Goal: Task Accomplishment & Management: Complete application form

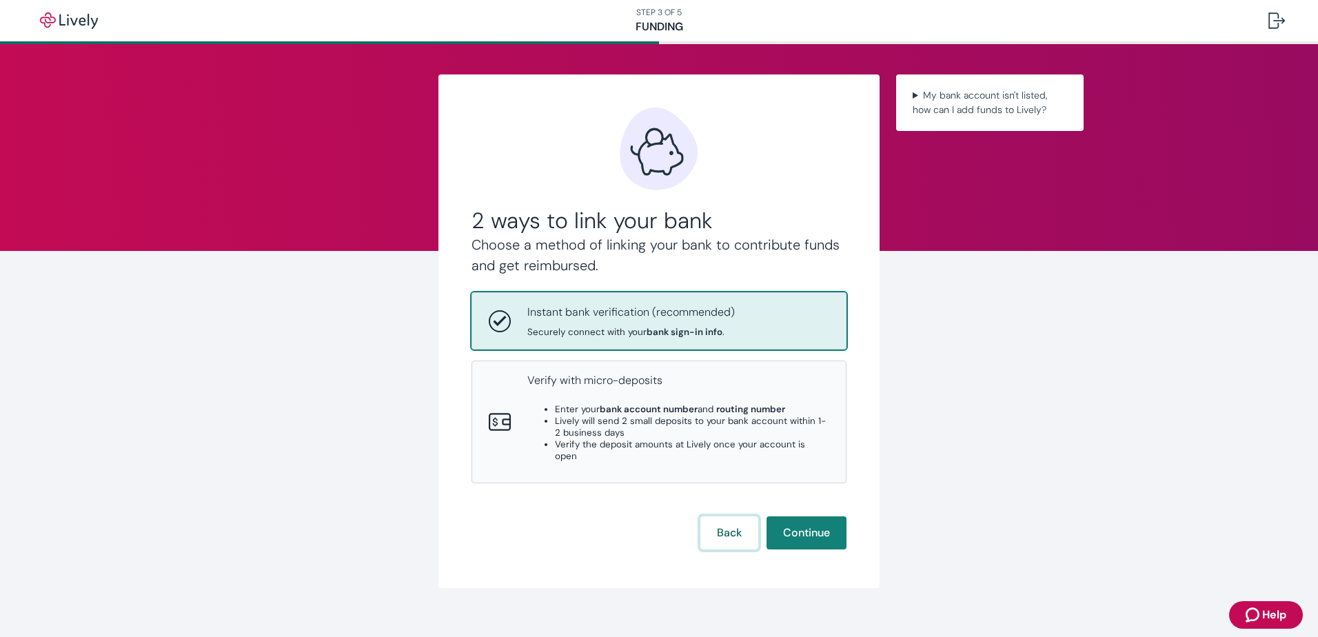
click at [726, 529] on button "Back" at bounding box center [729, 532] width 58 height 33
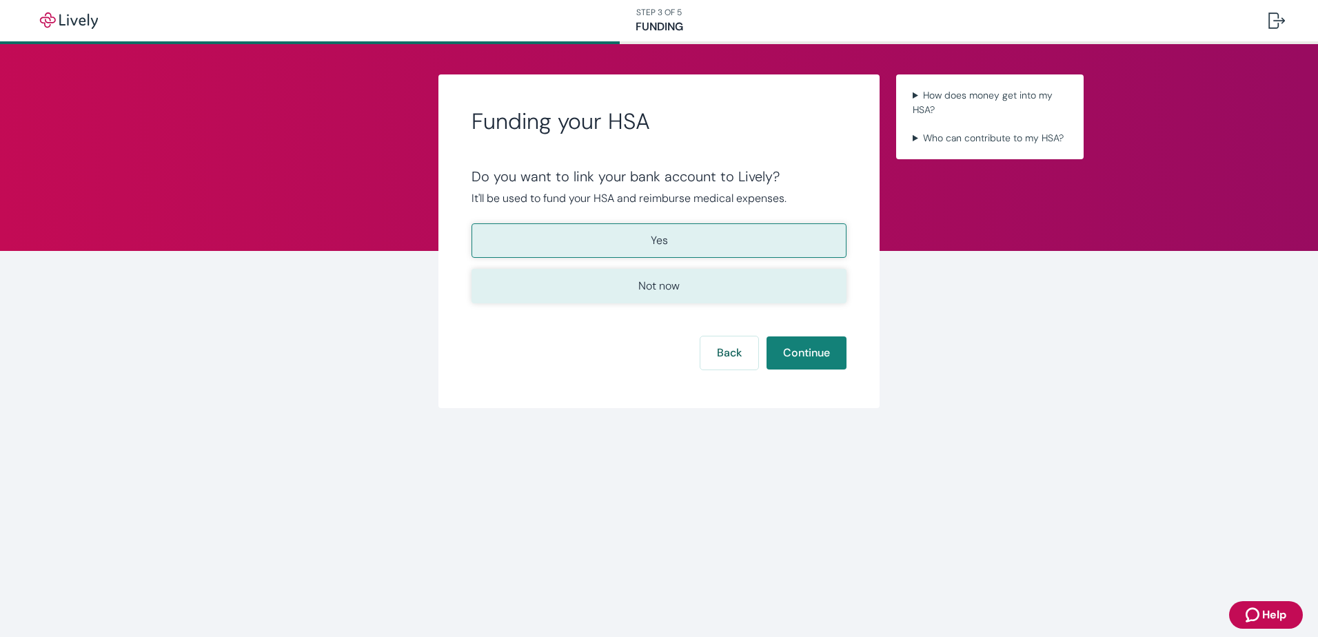
click at [612, 288] on button "Not now" at bounding box center [658, 286] width 375 height 34
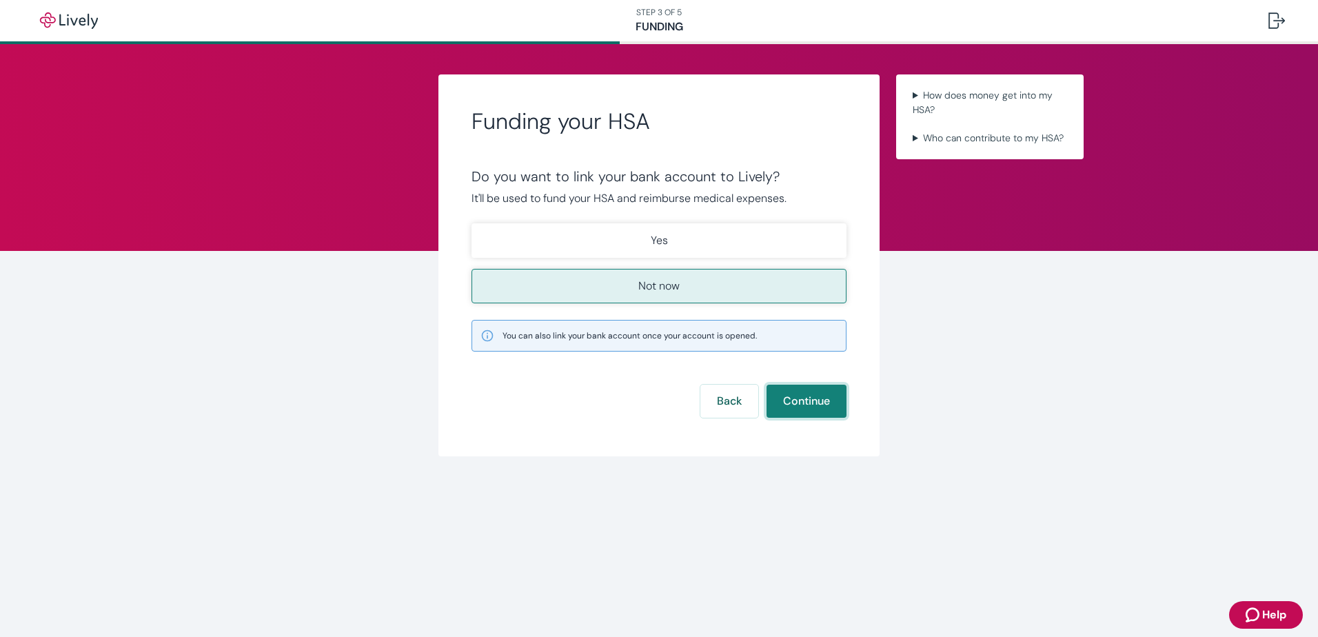
click at [777, 400] on button "Continue" at bounding box center [806, 401] width 80 height 33
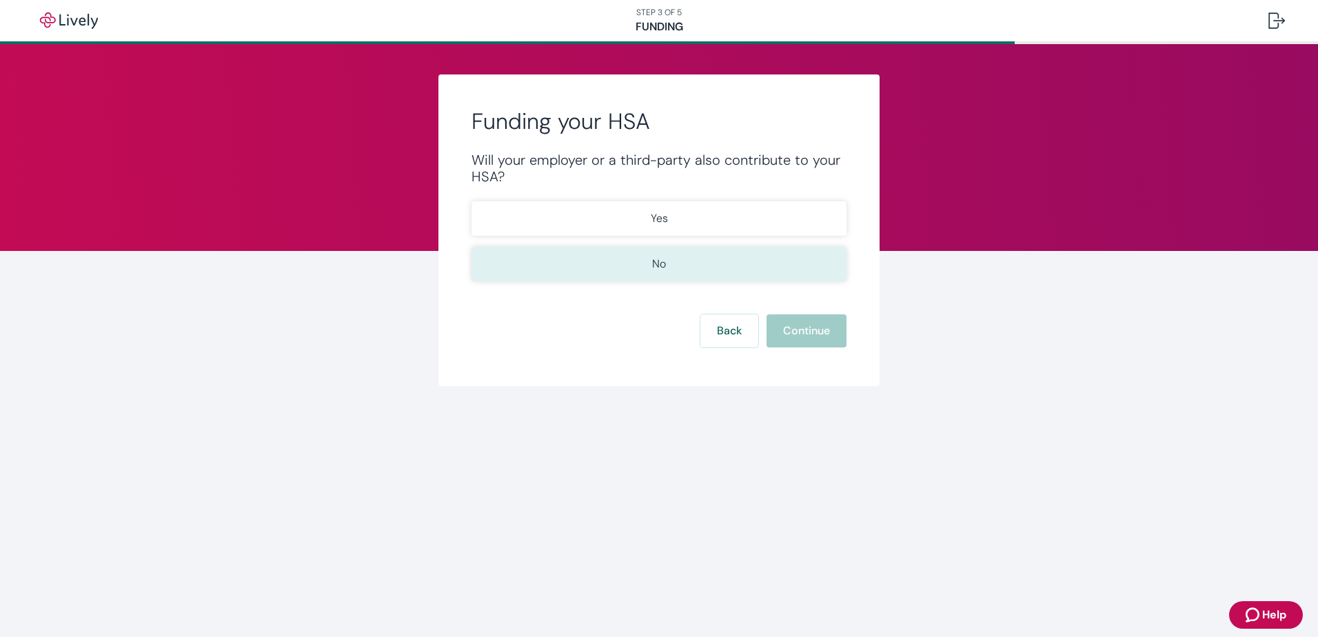
click at [678, 265] on button "No" at bounding box center [658, 264] width 375 height 34
click at [804, 330] on button "Continue" at bounding box center [806, 330] width 80 height 33
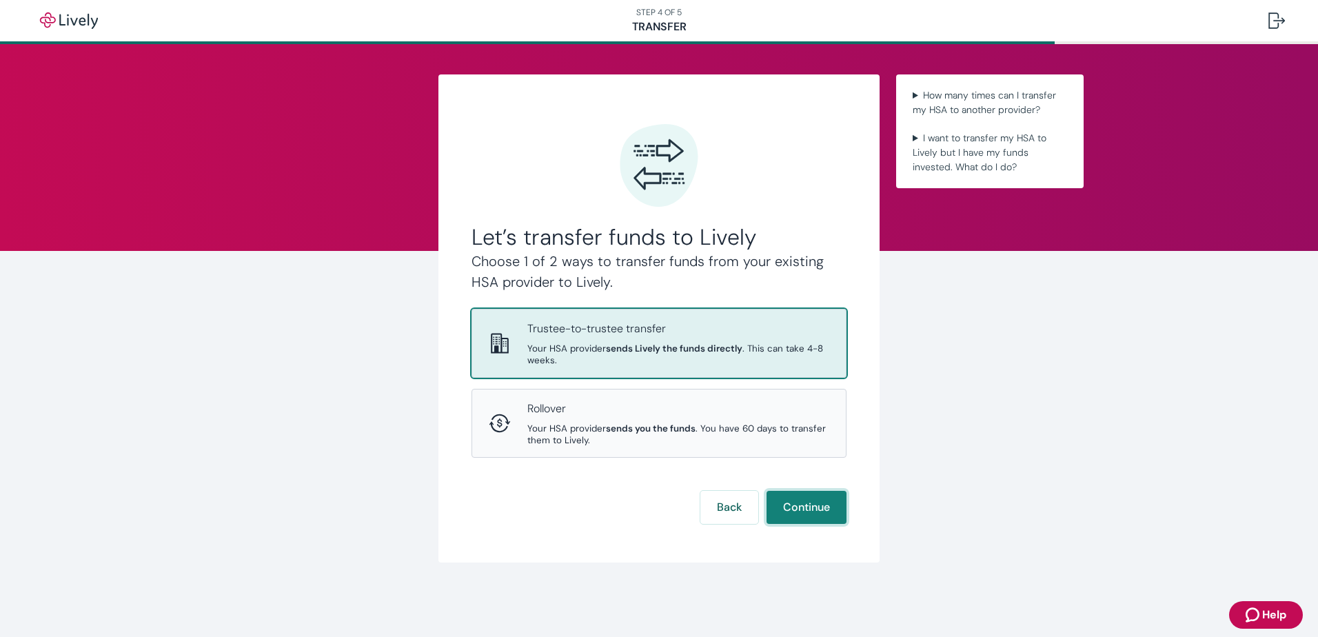
click at [812, 517] on button "Continue" at bounding box center [806, 507] width 80 height 33
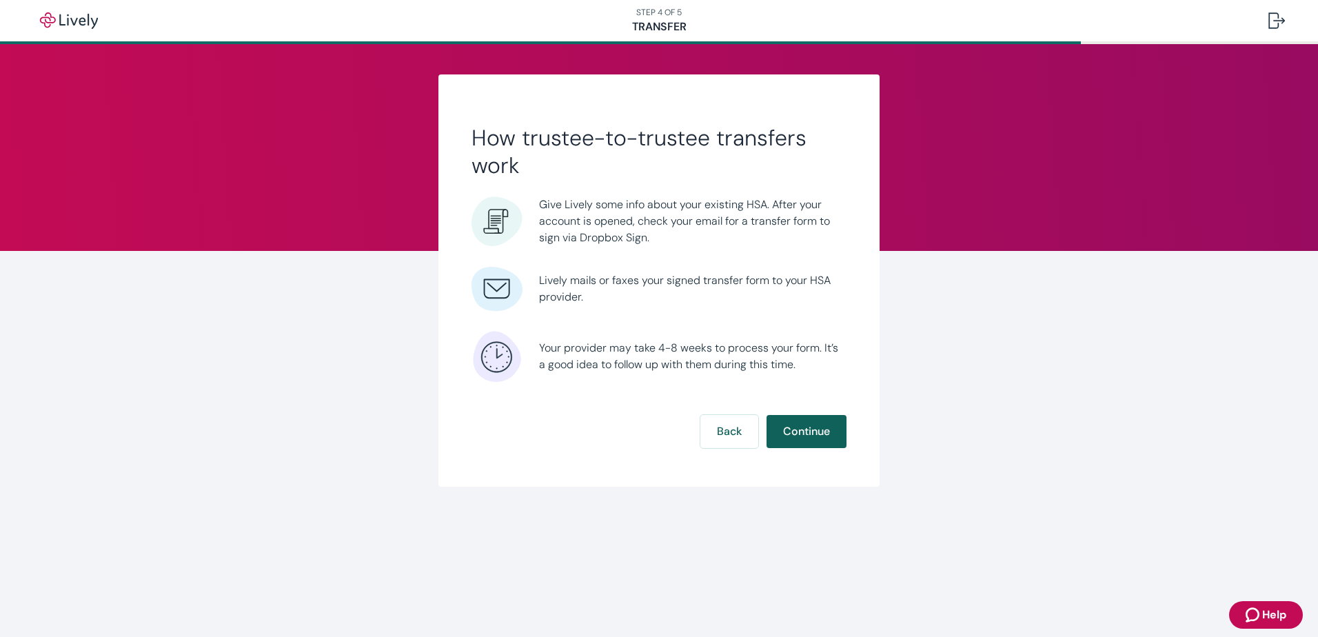
click at [797, 440] on button "Continue" at bounding box center [806, 431] width 80 height 33
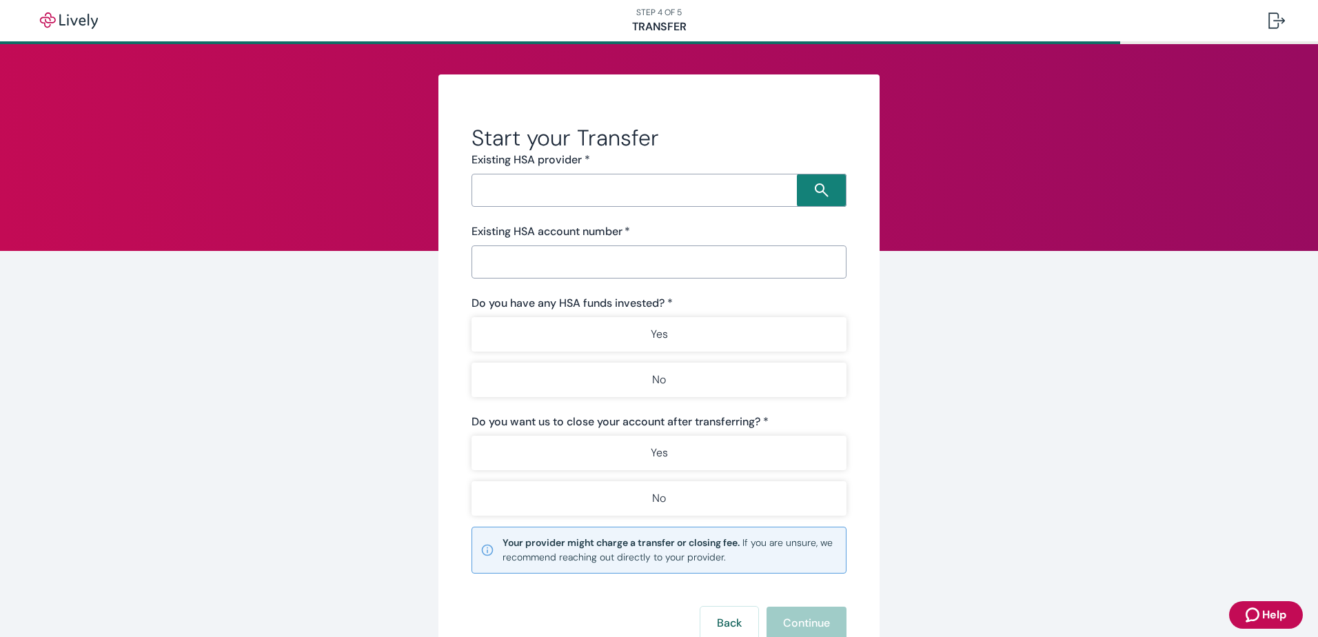
click at [702, 197] on input "Search input" at bounding box center [636, 190] width 321 height 19
click at [172, 376] on div "Start your Transfer Existing HSA provider * ​ Existing HSA account number   * ​…" at bounding box center [659, 394] width 1318 height 700
click at [488, 190] on input "Search input" at bounding box center [636, 190] width 321 height 19
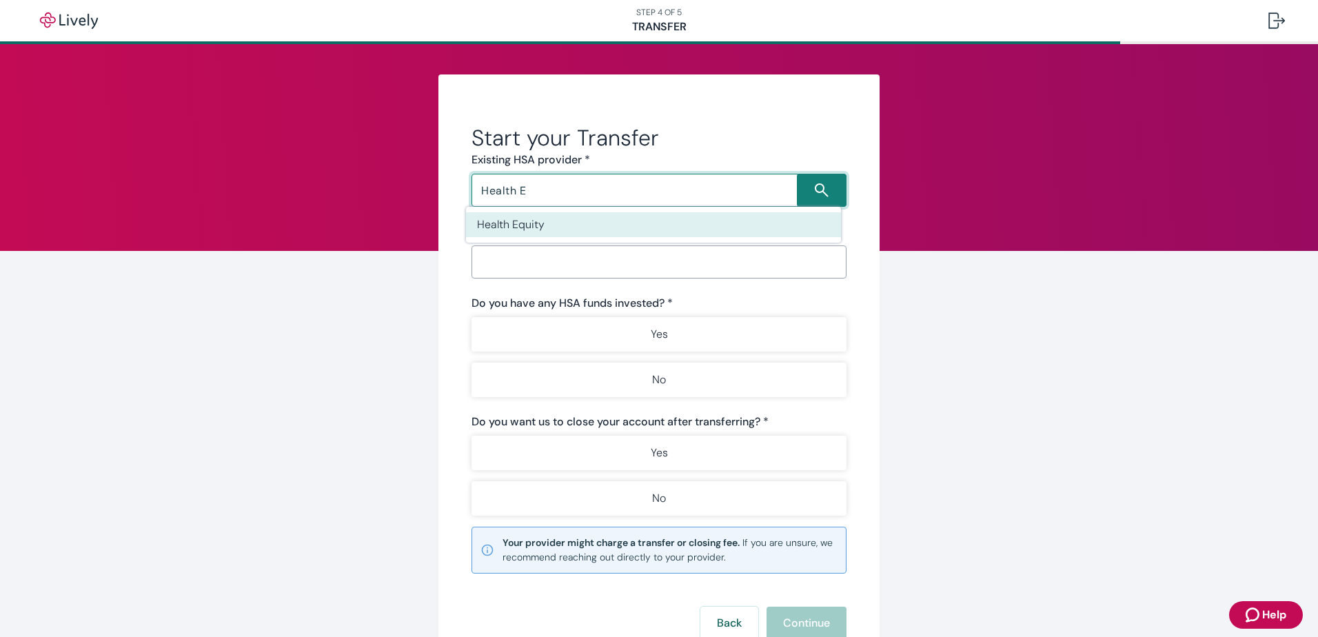
click at [613, 230] on li "Health Equity" at bounding box center [653, 224] width 375 height 25
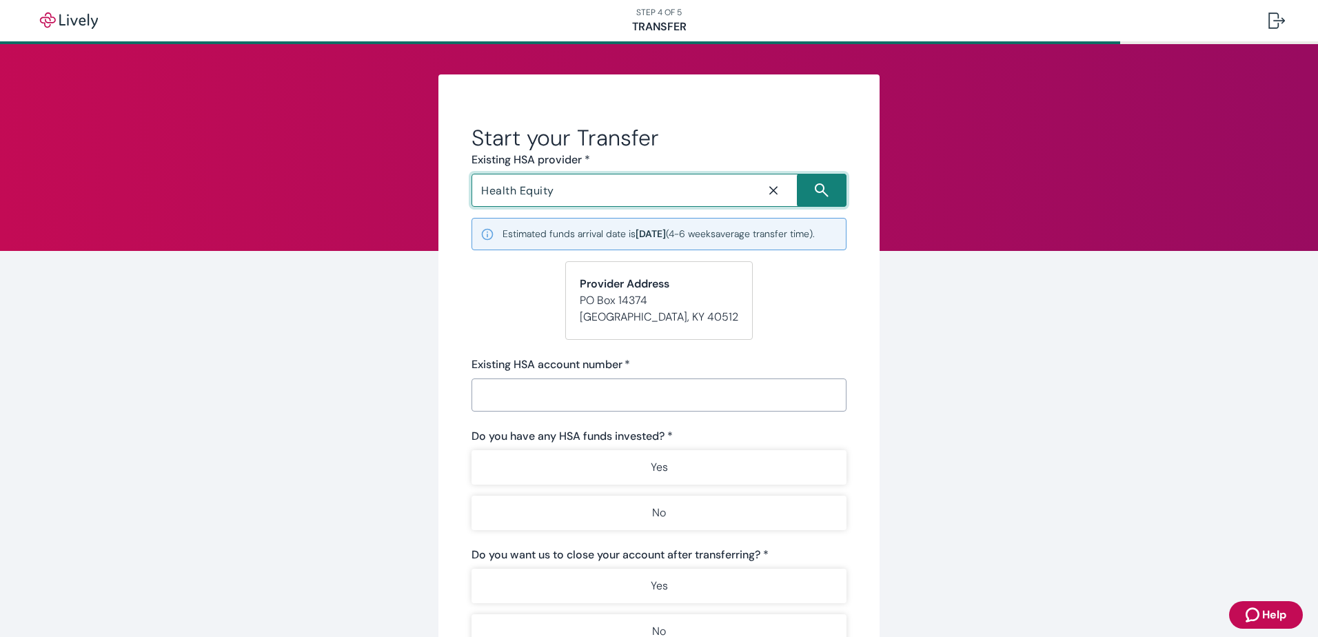
type input "Health Equity"
click at [772, 190] on icon "Close icon" at bounding box center [773, 190] width 14 height 14
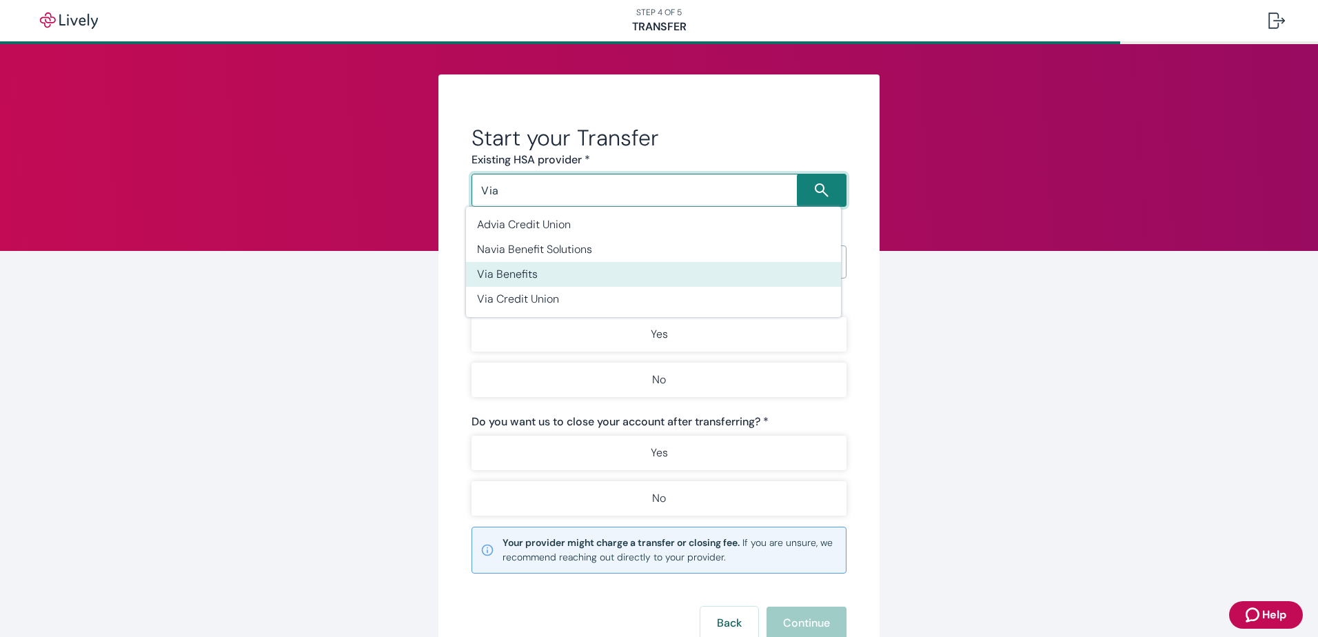
click at [540, 269] on li "Via Benefits" at bounding box center [653, 274] width 375 height 25
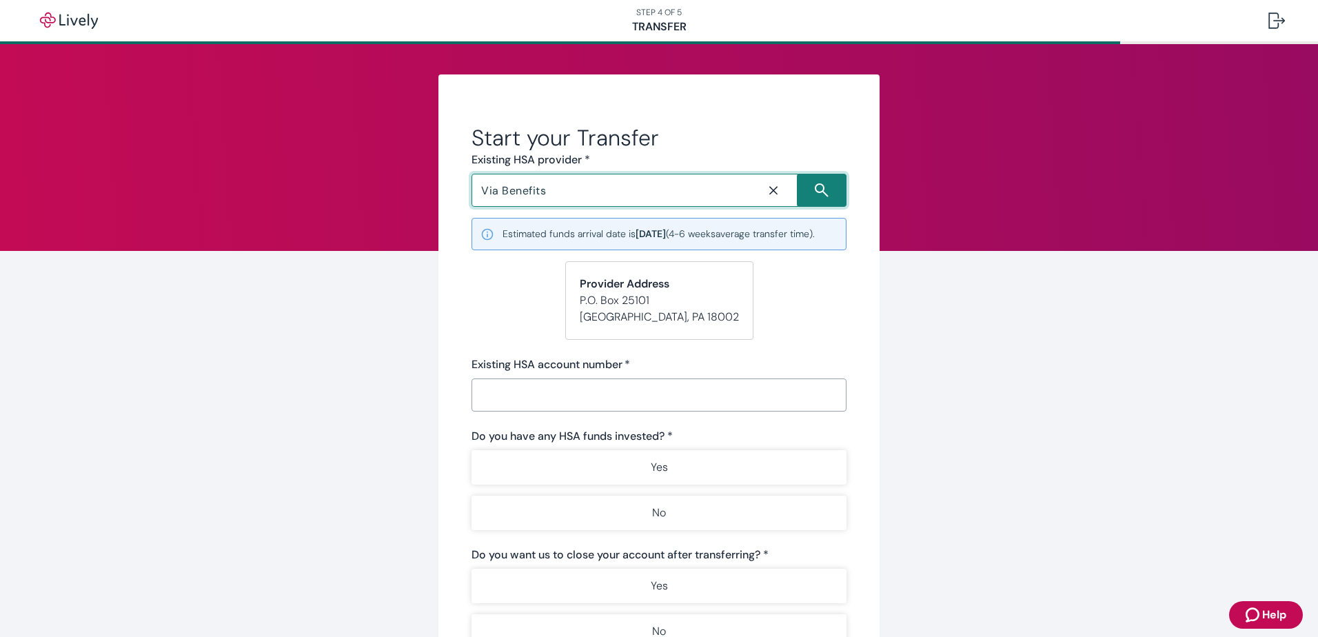
type input "Via Benefits"
click at [651, 409] on input "Existing HSA account number   *" at bounding box center [658, 395] width 375 height 28
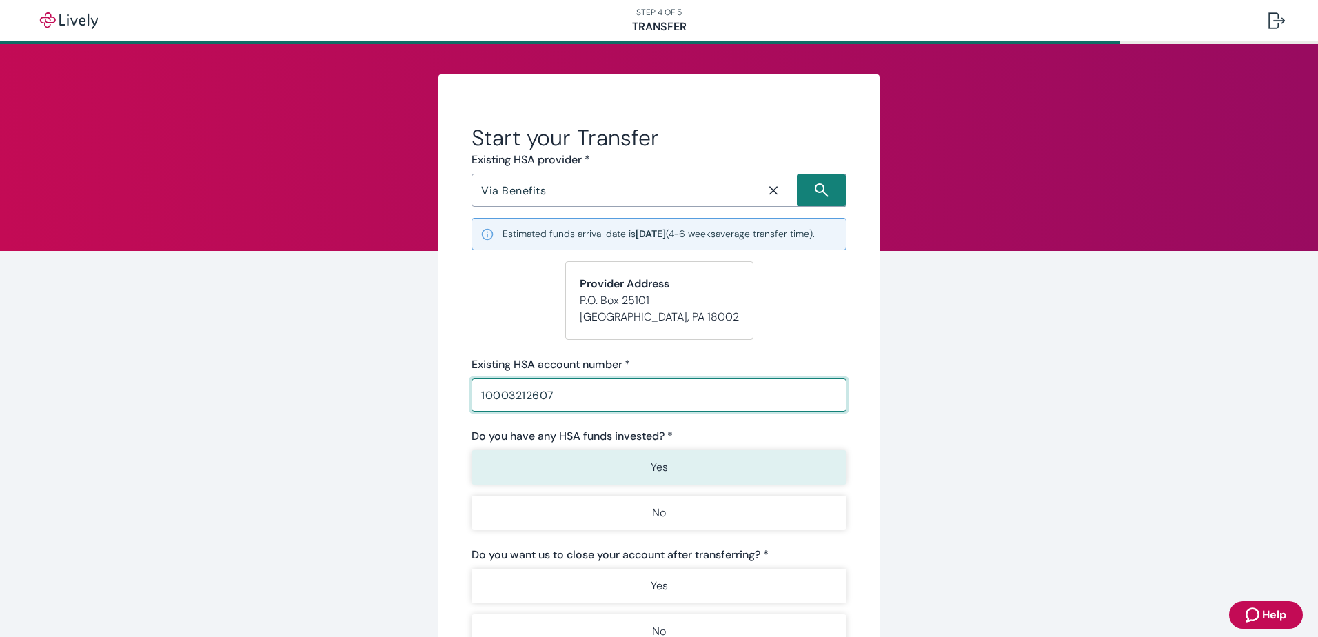
type input "10003212607"
click at [683, 473] on button "Yes" at bounding box center [658, 467] width 375 height 34
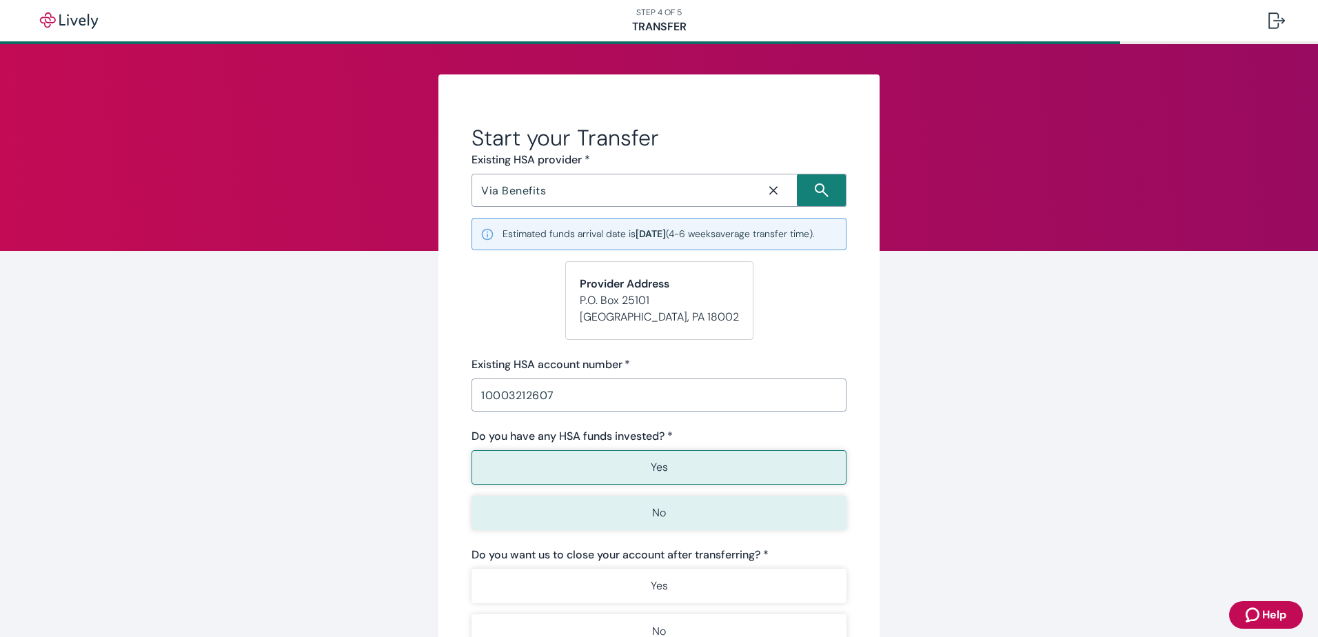
click at [691, 530] on button "No" at bounding box center [658, 513] width 375 height 34
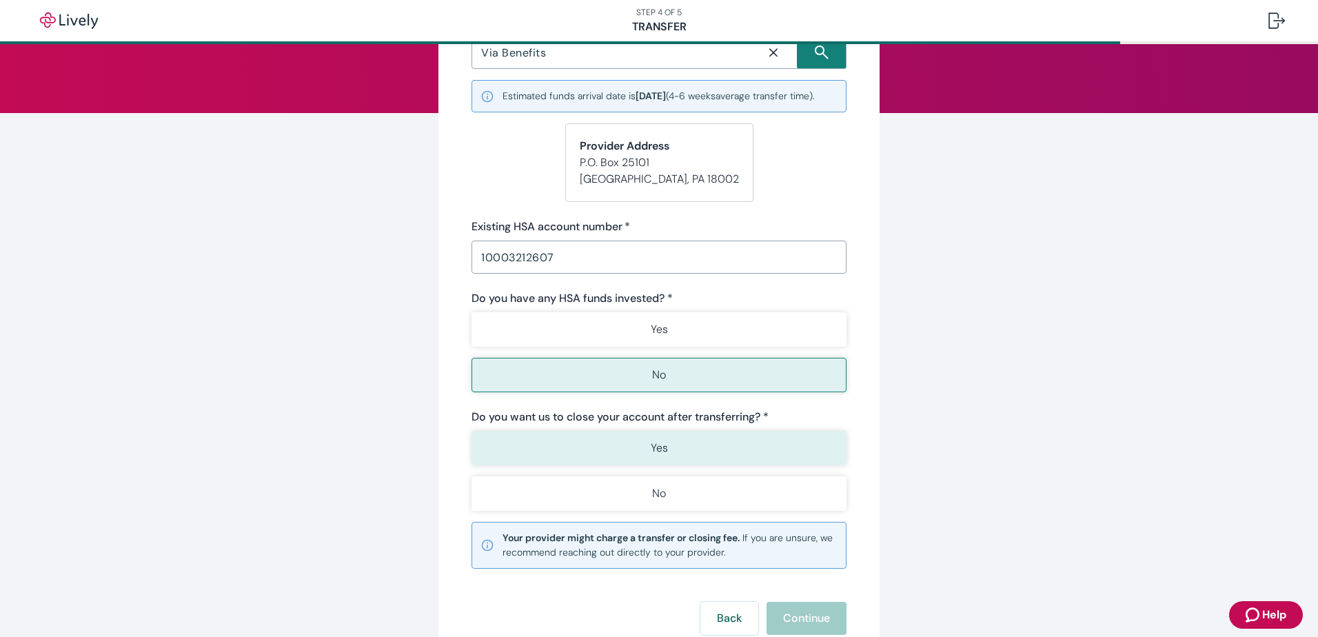
scroll to position [207, 0]
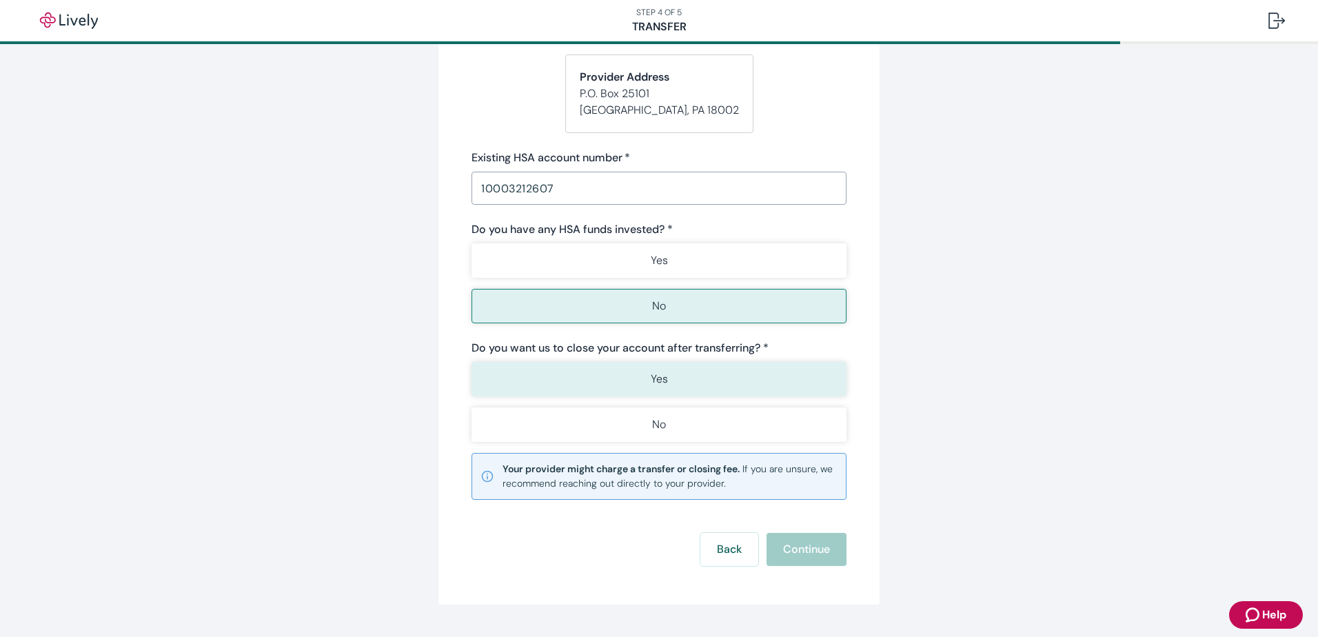
click at [682, 396] on button "Yes" at bounding box center [658, 379] width 375 height 34
click at [775, 556] on button "Continue" at bounding box center [806, 549] width 80 height 33
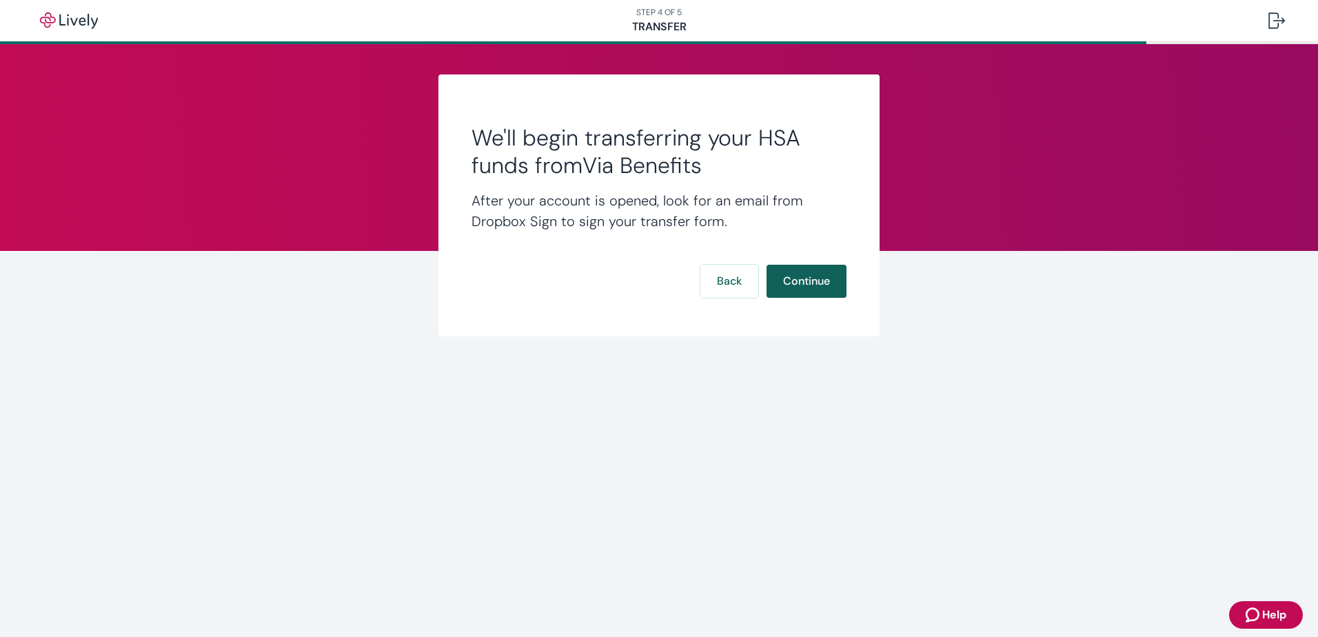
click at [788, 293] on button "Continue" at bounding box center [806, 281] width 80 height 33
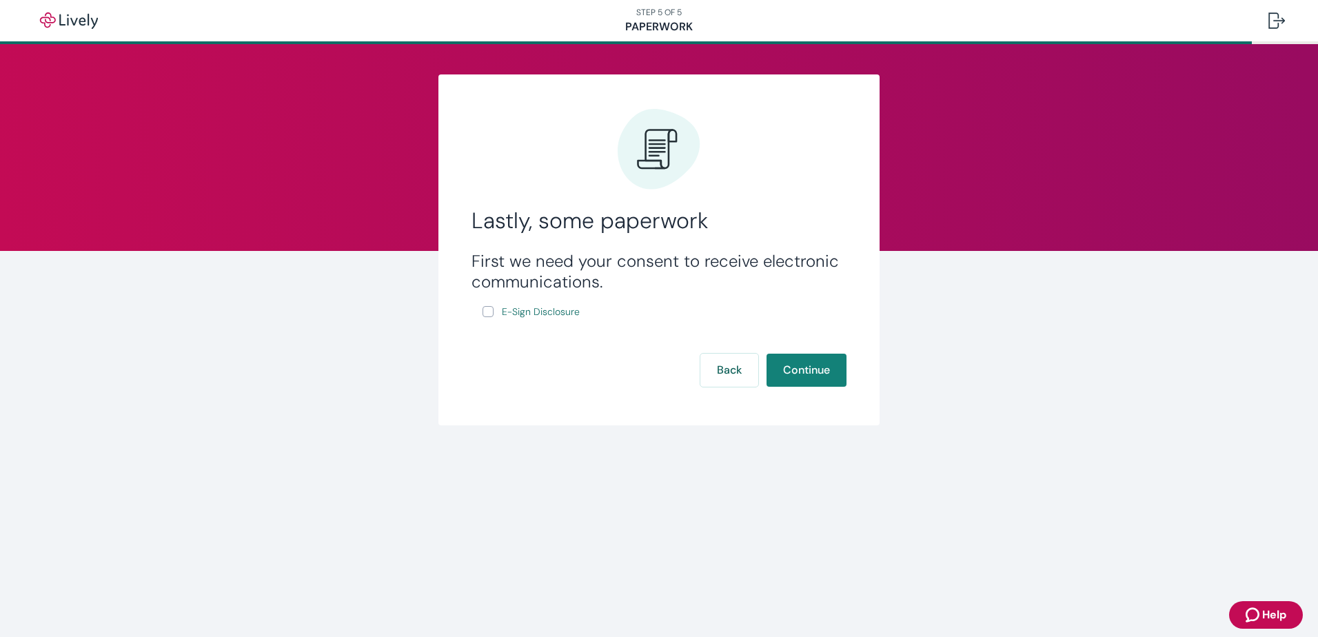
click at [487, 315] on input "E-Sign Disclosure" at bounding box center [487, 311] width 11 height 11
checkbox input "true"
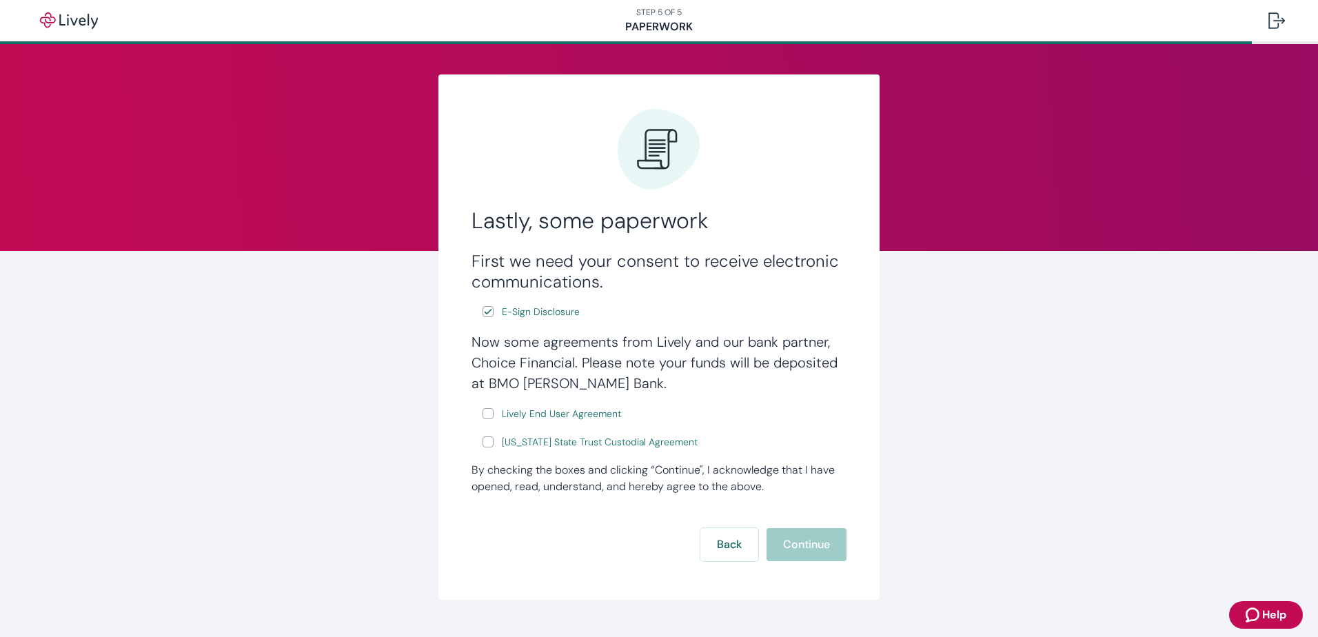
click at [489, 414] on label "Lively End User Agreement" at bounding box center [552, 413] width 141 height 17
click at [489, 414] on input "Lively End User Agreement" at bounding box center [487, 413] width 11 height 11
checkbox input "true"
click at [489, 444] on label "[US_STATE] State Trust Custodial Agreement" at bounding box center [591, 442] width 218 height 17
click at [489, 444] on input "[US_STATE] State Trust Custodial Agreement" at bounding box center [487, 441] width 11 height 11
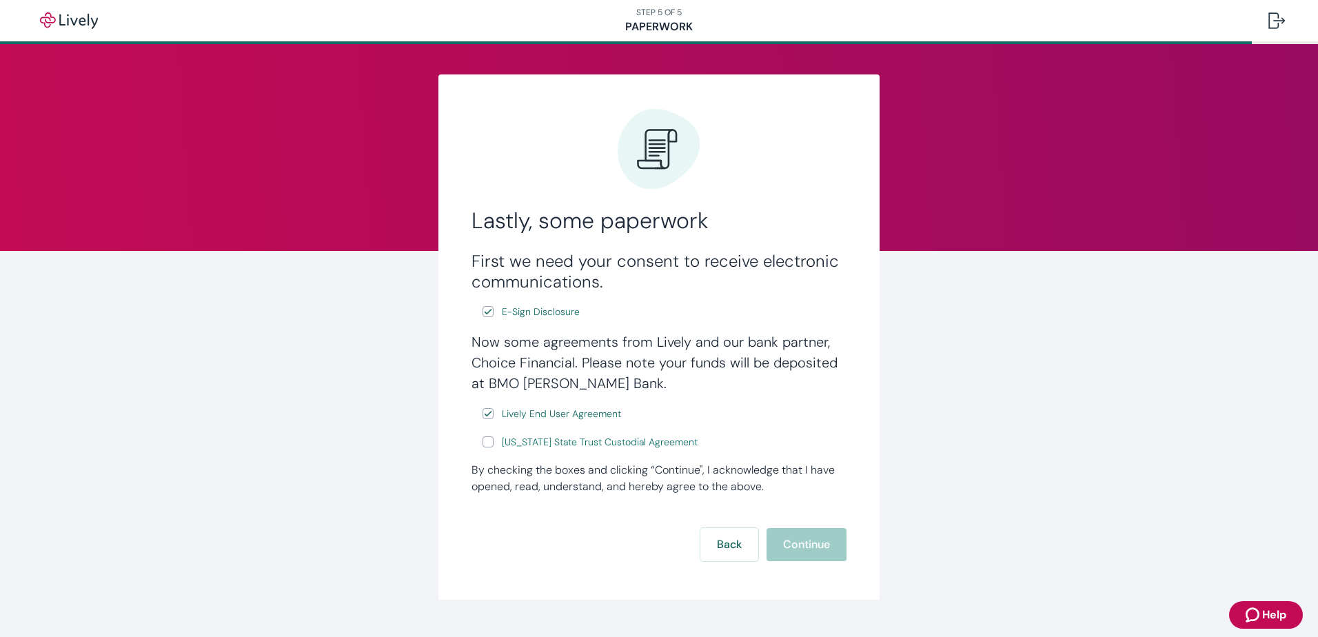
checkbox input "true"
click at [828, 552] on button "Continue" at bounding box center [806, 544] width 80 height 33
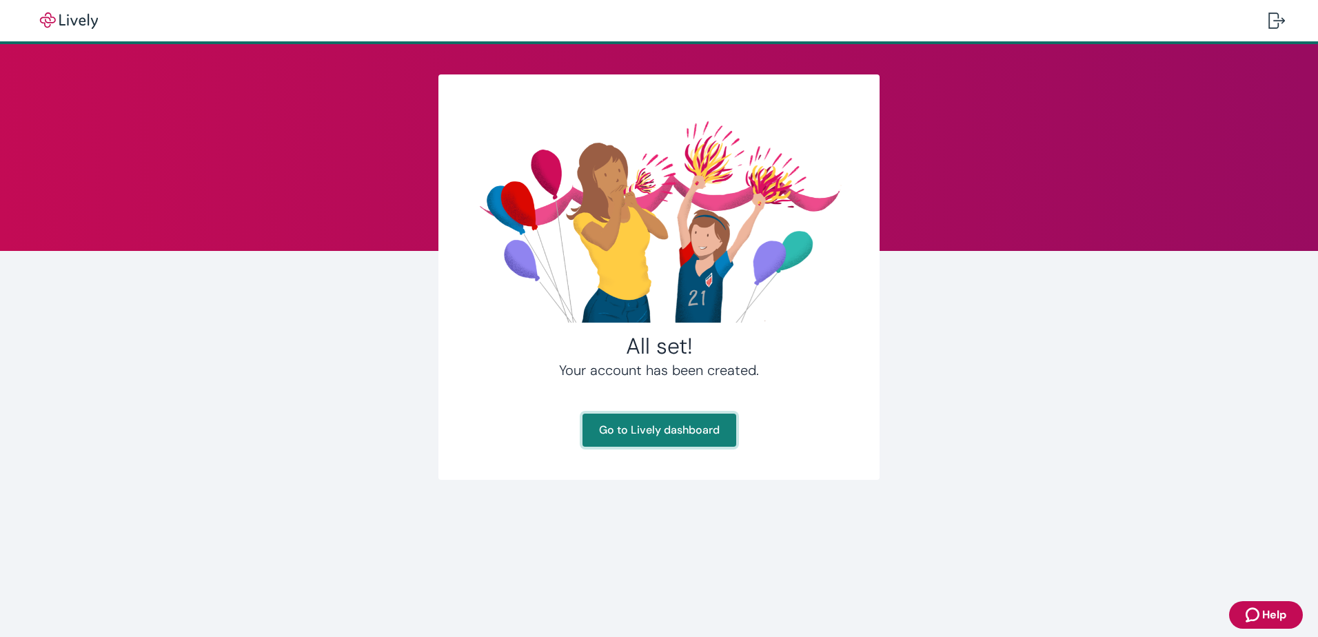
click at [619, 434] on link "Go to Lively dashboard" at bounding box center [659, 430] width 154 height 33
